Goal: Navigation & Orientation: Find specific page/section

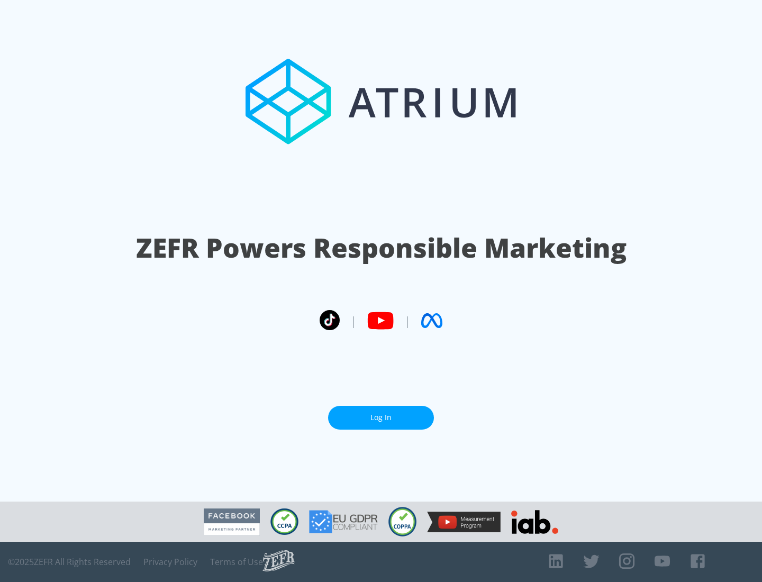
click at [381, 418] on link "Log In" at bounding box center [381, 418] width 106 height 24
